Goal: Register for event/course

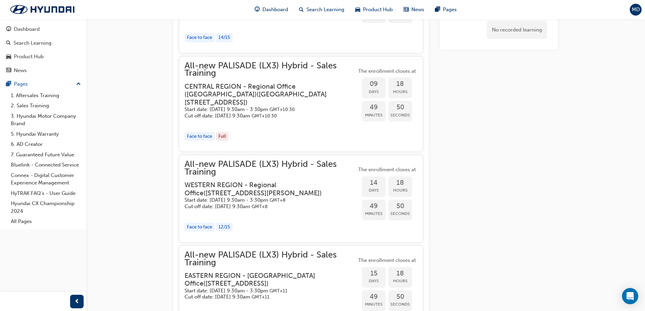
scroll to position [364, 0]
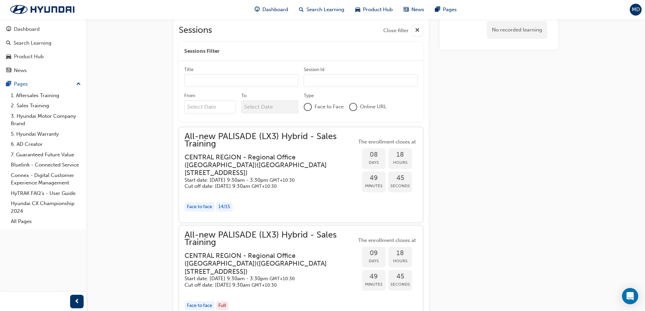
click at [307, 110] on div at bounding box center [308, 107] width 7 height 7
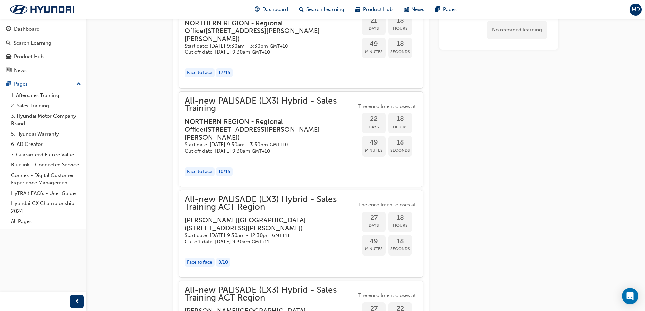
scroll to position [1618, 0]
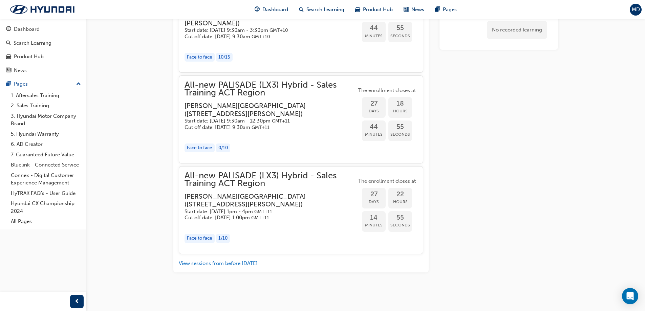
click at [249, 97] on span "All-new PALISADE (LX3) Hybrid - Sales Training ACT Region" at bounding box center [271, 88] width 172 height 15
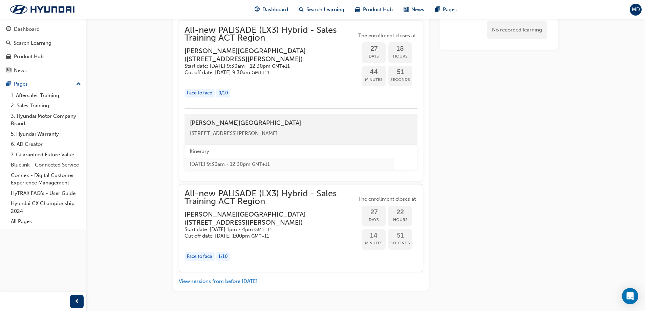
click at [196, 98] on div "Face to face" at bounding box center [200, 93] width 30 height 9
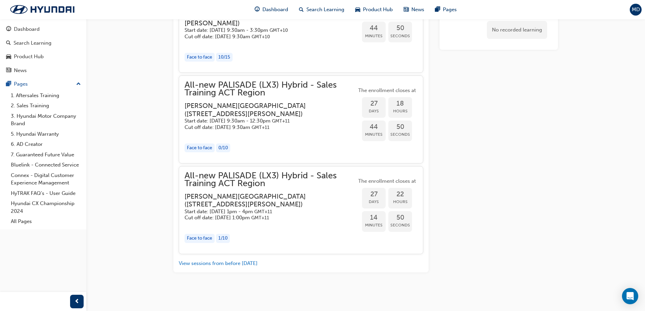
click at [222, 131] on h5 "Cut off date: [DATE] 9:30am GMT+11" at bounding box center [265, 127] width 161 height 6
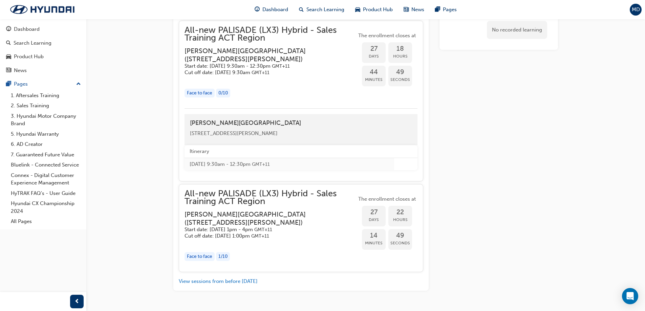
click at [233, 108] on div "All-[GEOGRAPHIC_DATA] (LX3) Hybrid - Sales Training ACT Region [PERSON_NAME][GE…" at bounding box center [301, 101] width 245 height 161
click at [232, 42] on span "All-new PALISADE (LX3) Hybrid - Sales Training ACT Region" at bounding box center [271, 33] width 172 height 15
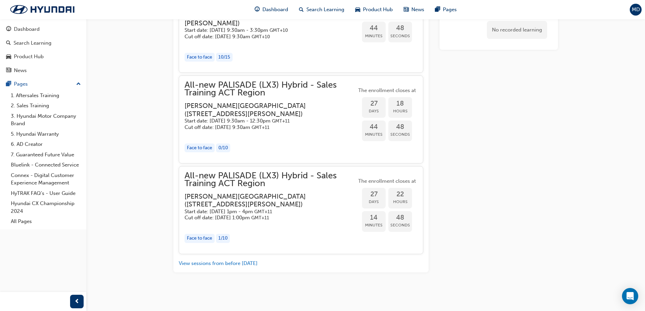
click at [232, 97] on span "All-new PALISADE (LX3) Hybrid - Sales Training ACT Region" at bounding box center [271, 88] width 172 height 15
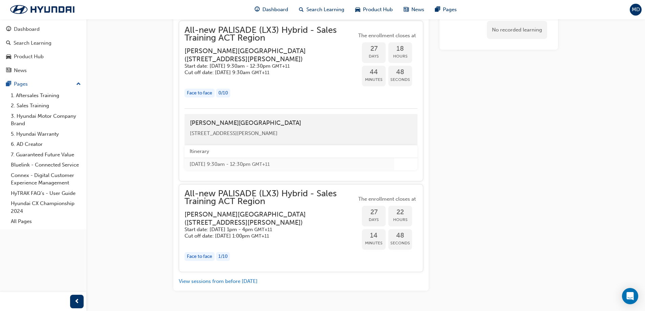
click at [232, 42] on span "All-new PALISADE (LX3) Hybrid - Sales Training ACT Region" at bounding box center [271, 33] width 172 height 15
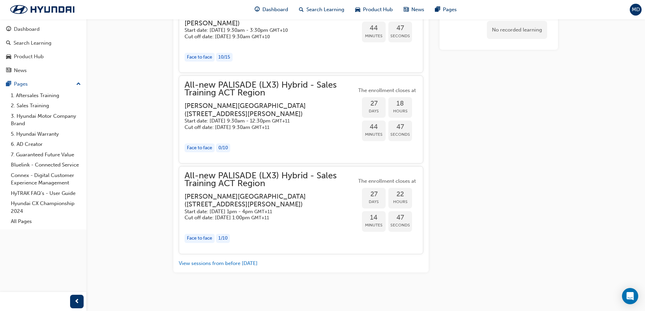
click at [232, 97] on span "All-new PALISADE (LX3) Hybrid - Sales Training ACT Region" at bounding box center [271, 88] width 172 height 15
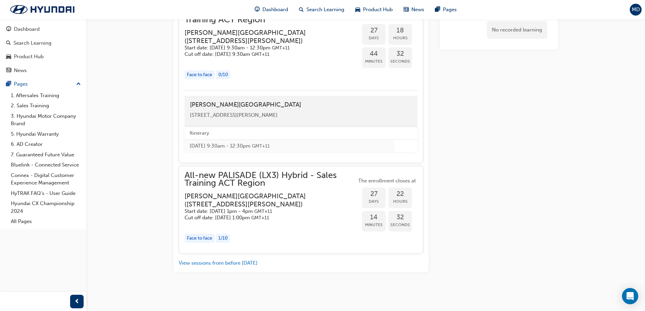
scroll to position [1721, 0]
click at [230, 104] on h4 "[PERSON_NAME][GEOGRAPHIC_DATA]" at bounding box center [301, 104] width 222 height 7
click at [262, 23] on span "All-new PALISADE (LX3) Hybrid - Sales Training ACT Region" at bounding box center [271, 15] width 172 height 15
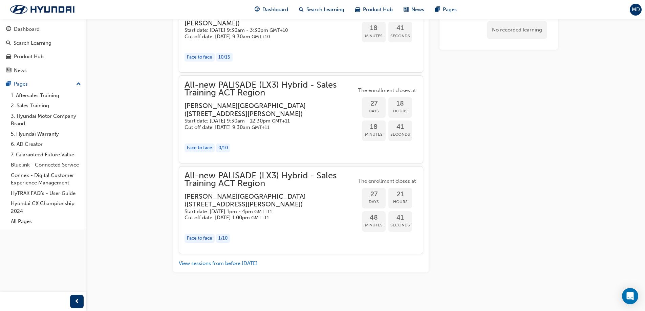
click at [376, 103] on span "27" at bounding box center [374, 104] width 24 height 8
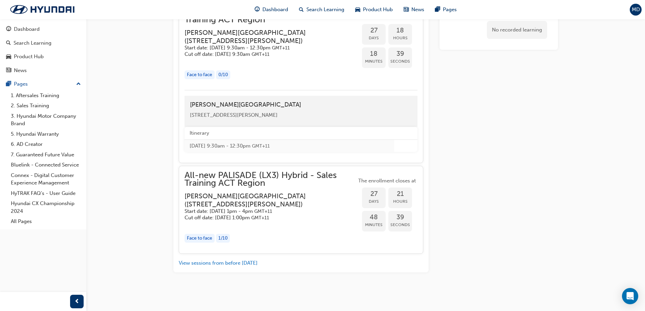
click at [203, 140] on th "Itinerary" at bounding box center [290, 133] width 210 height 13
click at [210, 152] on td "[DATE] 9:30am - 12:30pm GMT+11" at bounding box center [290, 146] width 210 height 13
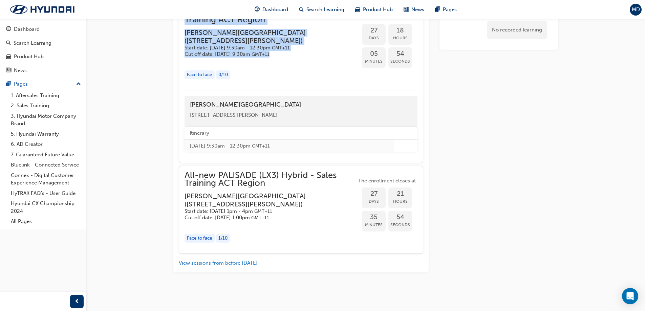
drag, startPoint x: 184, startPoint y: 45, endPoint x: 306, endPoint y: 88, distance: 129.6
click at [306, 88] on div "All-[GEOGRAPHIC_DATA] (LX3) Hybrid - Sales Training ACT Region [PERSON_NAME][GE…" at bounding box center [301, 82] width 245 height 161
drag, startPoint x: 250, startPoint y: 104, endPoint x: 218, endPoint y: 80, distance: 39.9
copy div "All-new PALISADE (LX3) Hybrid - Sales Training ACT Region [PERSON_NAME][GEOGRAP…"
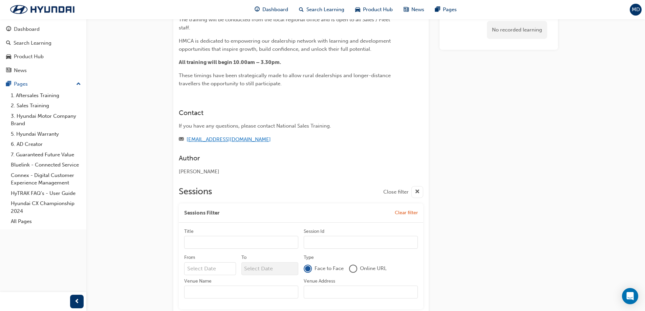
scroll to position [197, 0]
